Goal: Task Accomplishment & Management: Manage account settings

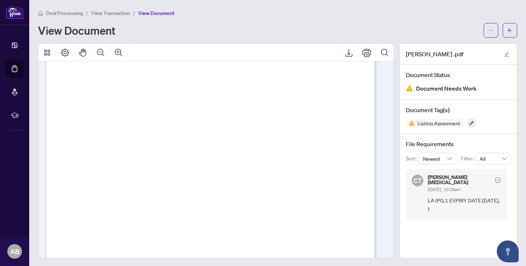
scroll to position [31, 0]
click at [489, 29] on icon "ellipsis" at bounding box center [491, 30] width 5 height 5
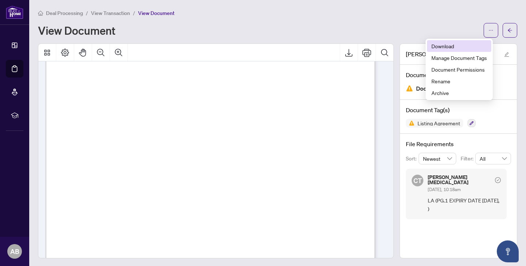
click at [451, 44] on span "Download" at bounding box center [460, 46] width 56 height 8
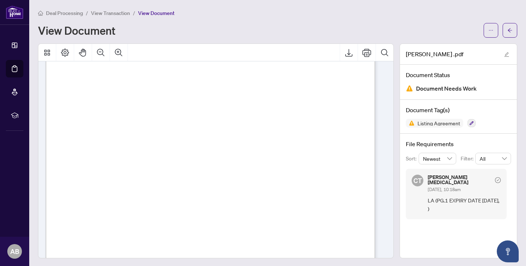
scroll to position [38, 0]
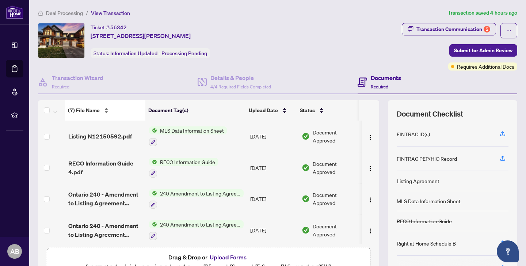
scroll to position [37, 0]
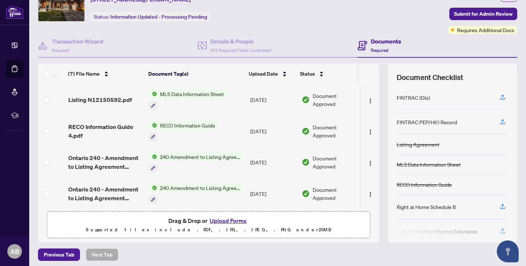
click at [215, 222] on button "Upload Forms" at bounding box center [228, 221] width 41 height 10
click at [215, 221] on button "Upload Forms" at bounding box center [228, 221] width 41 height 10
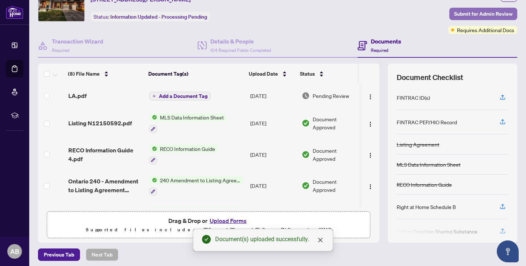
click at [485, 11] on span "Submit for Admin Review" at bounding box center [483, 14] width 58 height 12
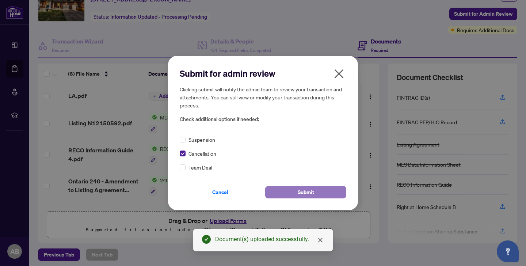
click at [300, 196] on span "Submit" at bounding box center [306, 192] width 16 height 12
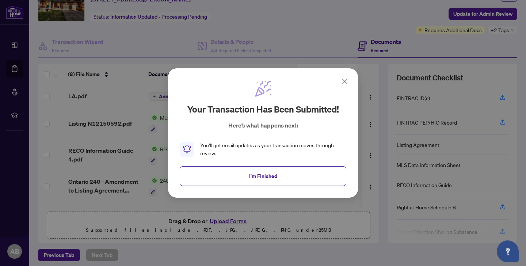
click at [346, 82] on icon at bounding box center [345, 81] width 9 height 9
click at [345, 78] on div "Status" at bounding box center [328, 74] width 56 height 8
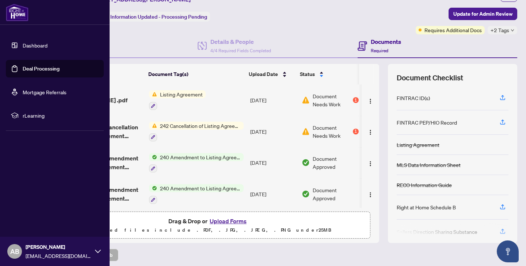
click at [23, 47] on link "Dashboard" at bounding box center [35, 45] width 25 height 7
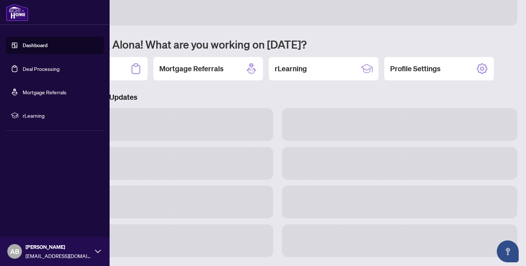
scroll to position [35, 0]
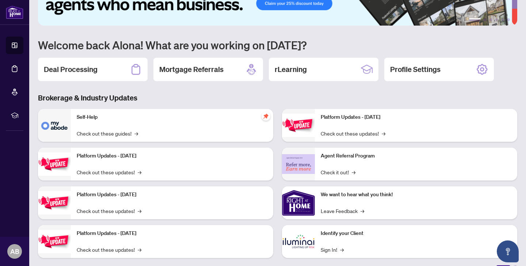
click at [162, 22] on img at bounding box center [275, 0] width 474 height 52
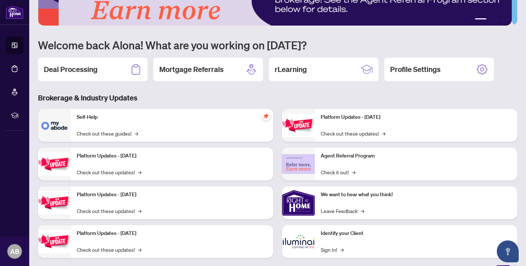
scroll to position [9, 0]
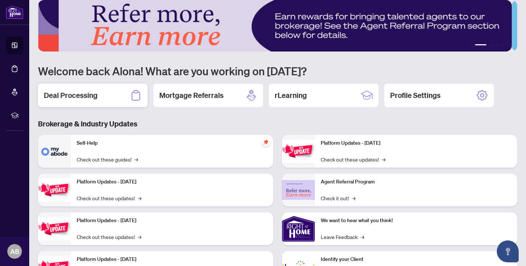
click at [87, 91] on h2 "Deal Processing" at bounding box center [71, 95] width 54 height 10
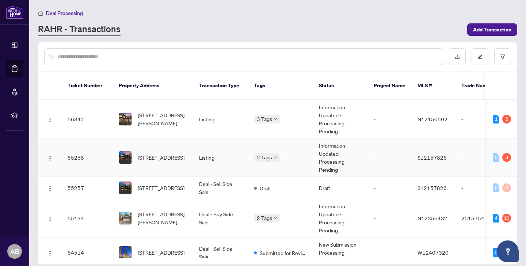
click at [160, 157] on span "[STREET_ADDRESS]" at bounding box center [161, 158] width 47 height 8
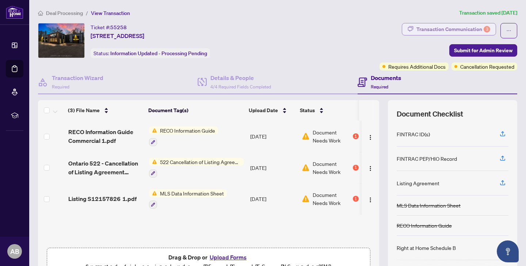
click at [443, 30] on div "Transaction Communication 3" at bounding box center [454, 29] width 74 height 12
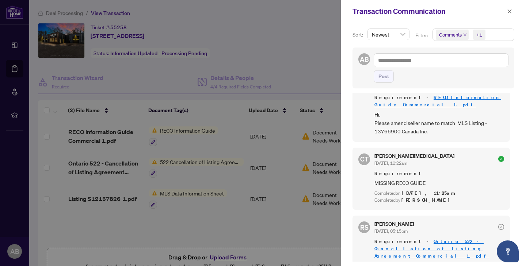
scroll to position [27, 0]
drag, startPoint x: 375, startPoint y: 123, endPoint x: 431, endPoint y: 120, distance: 55.3
click at [431, 120] on span "Hi, Please amend seller name to match MLS Listing - 13766900 Canada Inc." at bounding box center [440, 122] width 130 height 26
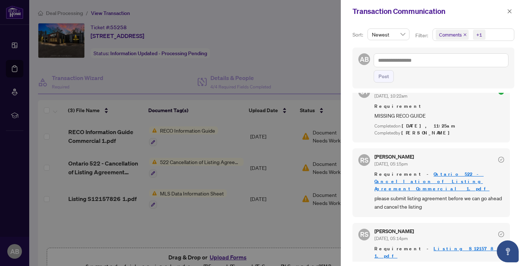
scroll to position [93, 0]
click at [329, 43] on div at bounding box center [263, 133] width 526 height 266
click at [512, 11] on button "button" at bounding box center [510, 11] width 10 height 9
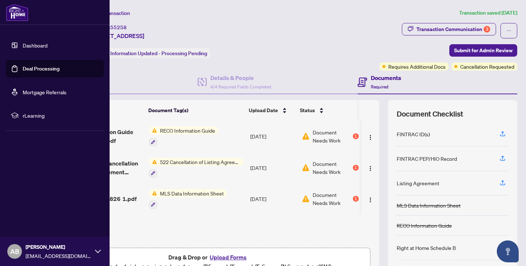
click at [28, 44] on link "Dashboard" at bounding box center [35, 45] width 25 height 7
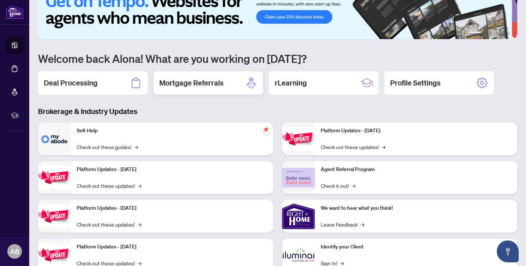
scroll to position [22, 0]
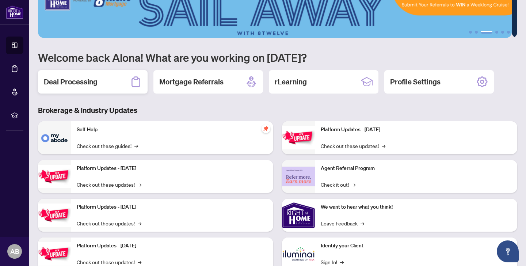
click at [77, 86] on h2 "Deal Processing" at bounding box center [71, 82] width 54 height 10
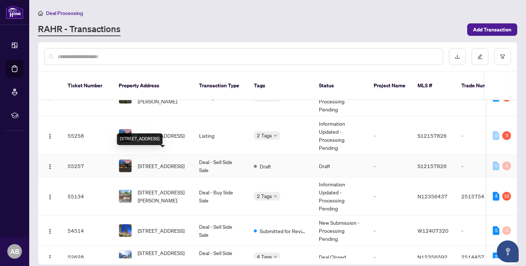
scroll to position [35, 0]
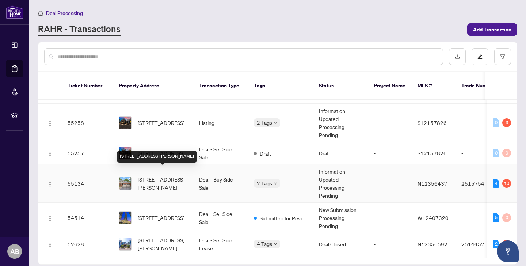
click at [179, 182] on span "[STREET_ADDRESS][PERSON_NAME]" at bounding box center [163, 183] width 50 height 16
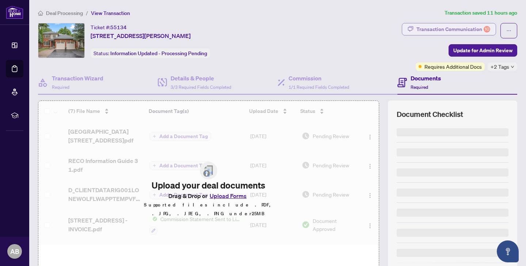
click at [449, 29] on div "Transaction Communication 10" at bounding box center [454, 29] width 74 height 12
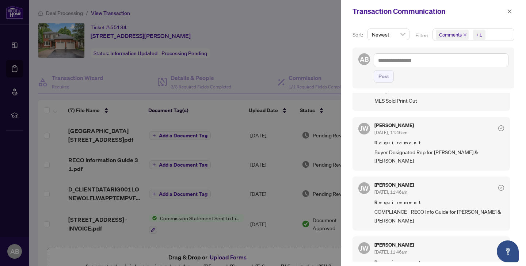
scroll to position [169, 0]
click at [128, 17] on div at bounding box center [263, 133] width 526 height 266
click at [515, 11] on div "Transaction Communication" at bounding box center [433, 11] width 185 height 23
click at [510, 11] on icon "close" at bounding box center [509, 11] width 5 height 5
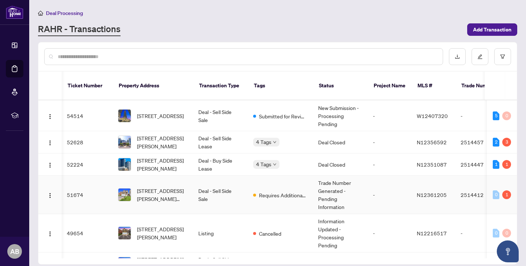
scroll to position [143, 1]
